Goal: Task Accomplishment & Management: Manage account settings

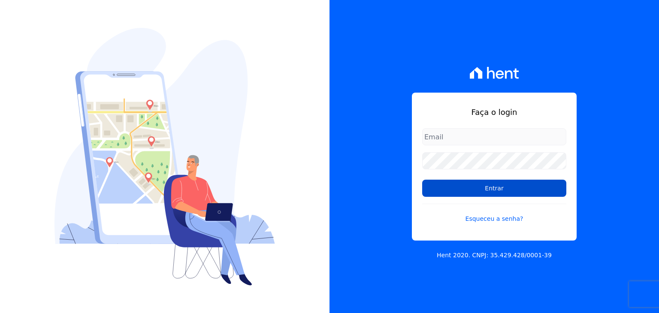
type input "[EMAIL_ADDRESS][DOMAIN_NAME]"
click at [493, 186] on input "Entrar" at bounding box center [494, 188] width 144 height 17
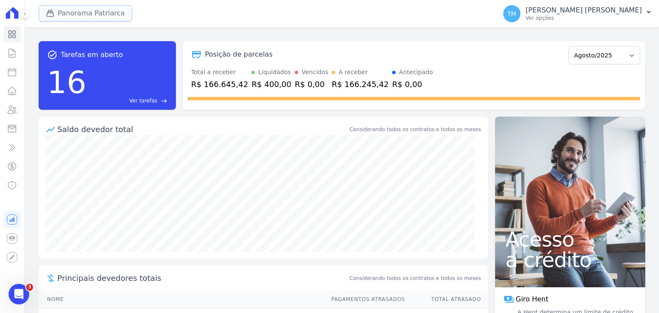
click at [110, 16] on button "Panorama Patriarca" at bounding box center [86, 13] width 94 height 16
click at [110, 18] on button "Panorama Patriarca" at bounding box center [86, 13] width 94 height 16
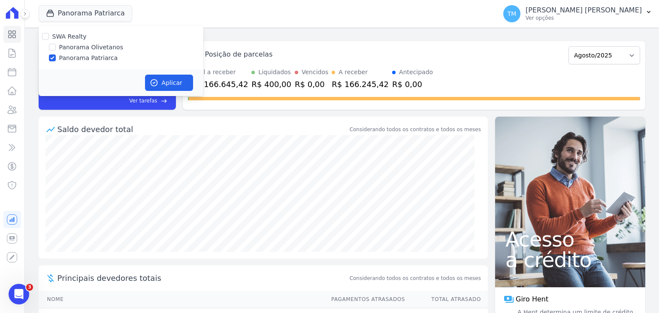
click at [108, 47] on label "Panorama Olivetanos" at bounding box center [91, 47] width 64 height 9
click at [56, 47] on input "Panorama Olivetanos" at bounding box center [52, 47] width 7 height 7
checkbox input "true"
click at [105, 60] on label "Panorama Patriarca" at bounding box center [88, 58] width 59 height 9
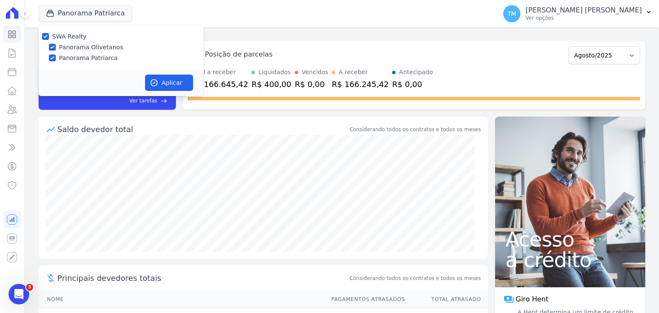
click at [56, 60] on input "Panorama Patriarca" at bounding box center [52, 57] width 7 height 7
checkbox input "false"
click at [185, 87] on button "Aplicar" at bounding box center [169, 83] width 48 height 16
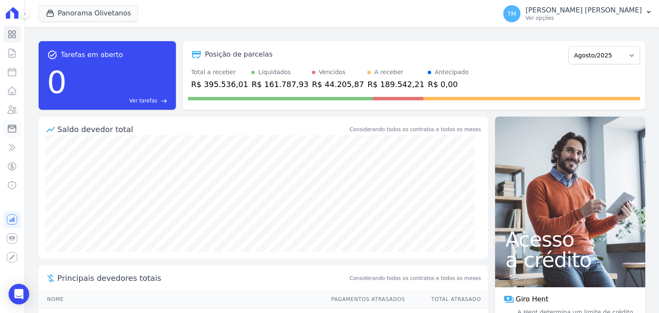
click at [19, 127] on link "Minha Carteira" at bounding box center [12, 128] width 18 height 17
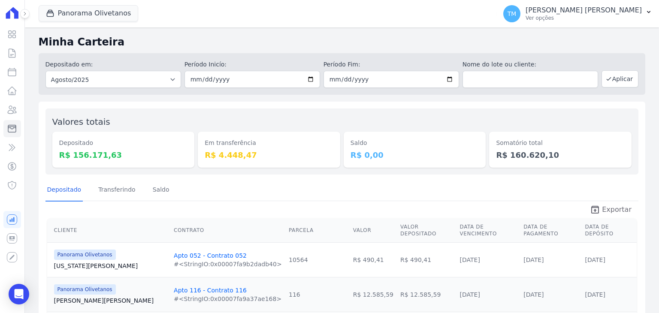
click at [616, 210] on span "Exportar" at bounding box center [617, 210] width 30 height 10
click at [612, 16] on p "Ver opções" at bounding box center [584, 18] width 116 height 7
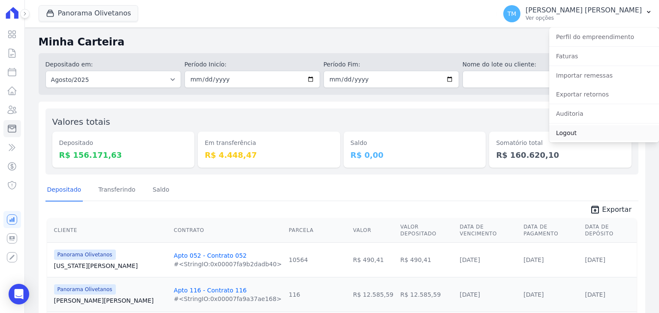
click at [575, 134] on link "Logout" at bounding box center [604, 132] width 110 height 15
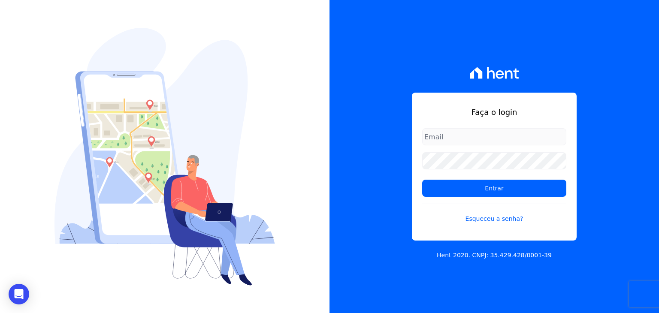
type input "[EMAIL_ADDRESS][DOMAIN_NAME]"
